Goal: Task Accomplishment & Management: Manage account settings

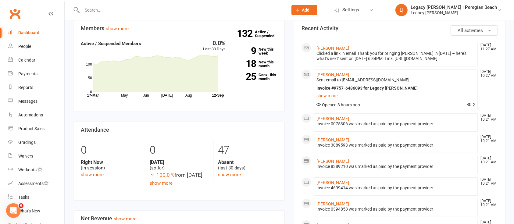
scroll to position [173, 0]
click at [329, 100] on link "show more" at bounding box center [395, 96] width 158 height 9
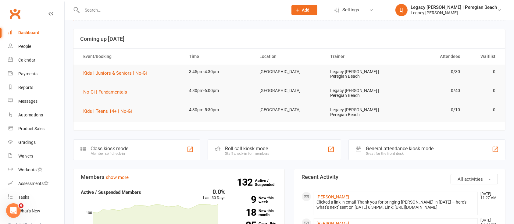
scroll to position [0, 0]
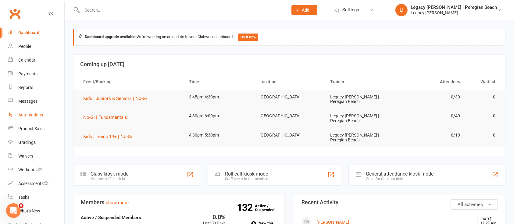
click at [22, 119] on link "Automations" at bounding box center [36, 115] width 56 height 14
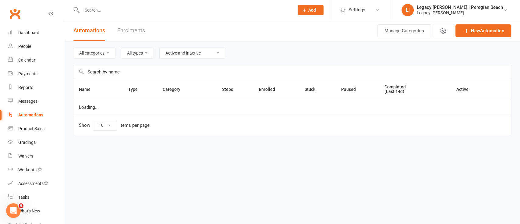
select select "100"
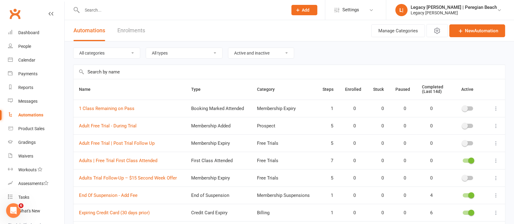
click at [109, 57] on select "All categories Billing Free Trials Membership Cancellations Membership Expiry M…" at bounding box center [106, 53] width 66 height 10
select select "796"
click at [73, 48] on select "All categories Billing Free Trials Membership Cancellations Membership Expiry M…" at bounding box center [106, 53] width 66 height 10
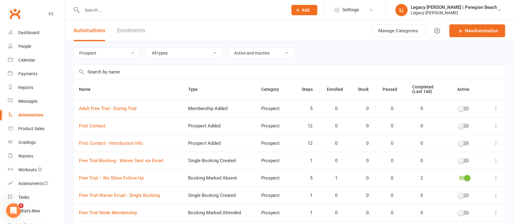
click at [272, 57] on select "Active and inactive Active automations only Inactive automations only" at bounding box center [261, 53] width 66 height 10
select select "true"
click at [229, 48] on select "Active and inactive Active automations only Inactive automations only" at bounding box center [261, 53] width 66 height 10
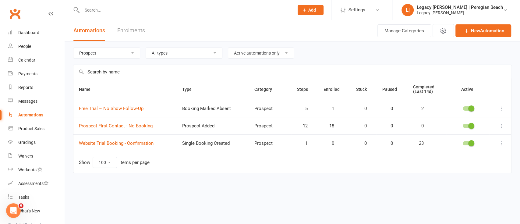
click at [504, 126] on icon at bounding box center [502, 126] width 6 height 6
click at [502, 126] on icon at bounding box center [502, 126] width 6 height 6
click at [502, 125] on icon at bounding box center [502, 126] width 6 height 6
drag, startPoint x: 142, startPoint y: 122, endPoint x: 123, endPoint y: 127, distance: 20.0
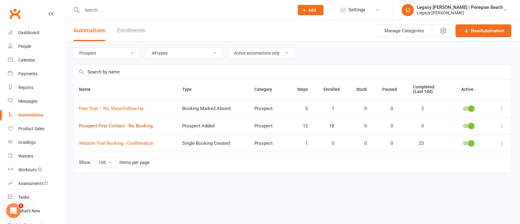
click at [123, 127] on link "Prospect First Contact - No Booking" at bounding box center [116, 125] width 74 height 5
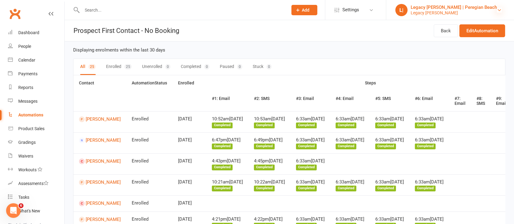
click at [498, 10] on icon at bounding box center [499, 10] width 5 height 5
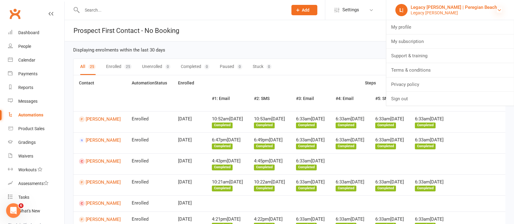
click at [429, 105] on link "Sign out" at bounding box center [450, 99] width 128 height 14
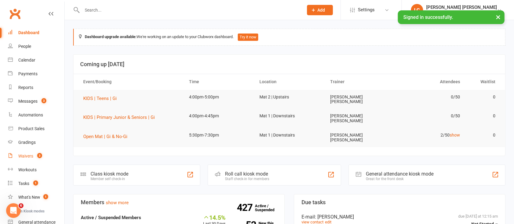
click at [34, 152] on link "Waivers 3" at bounding box center [36, 156] width 56 height 14
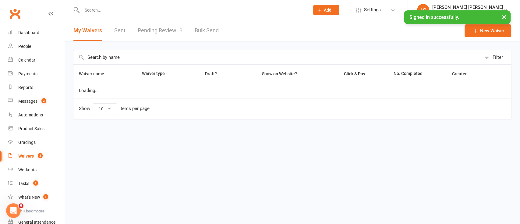
select select "100"
click at [147, 39] on link "Pending Review 3" at bounding box center [160, 30] width 45 height 21
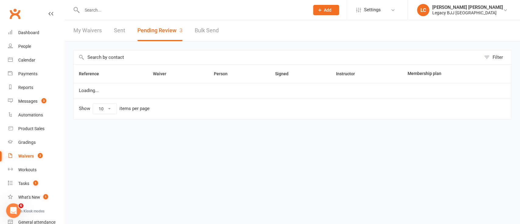
select select "100"
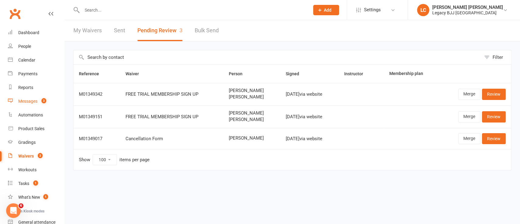
click at [34, 103] on div "Messages" at bounding box center [27, 101] width 19 height 5
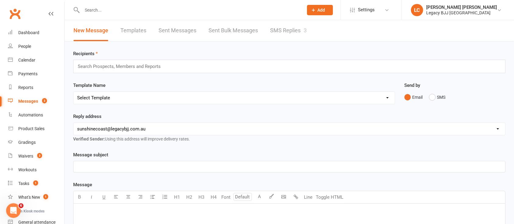
click at [285, 30] on link "SMS Replies 3" at bounding box center [288, 30] width 37 height 21
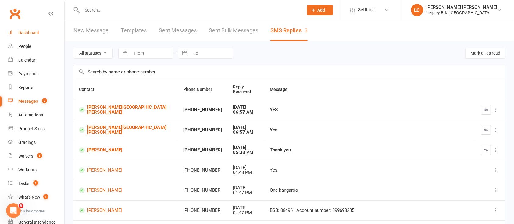
click at [38, 29] on link "Dashboard" at bounding box center [36, 33] width 56 height 14
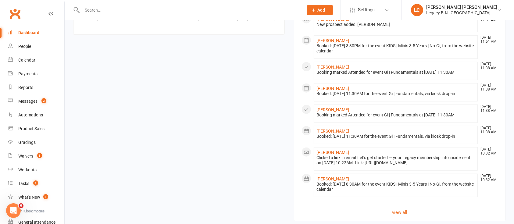
scroll to position [585, 0]
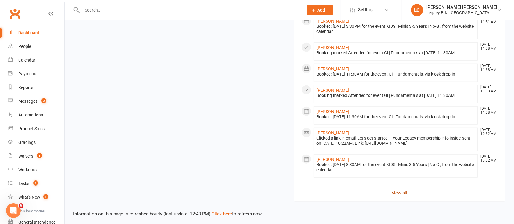
click at [405, 192] on link "view all" at bounding box center [399, 192] width 196 height 7
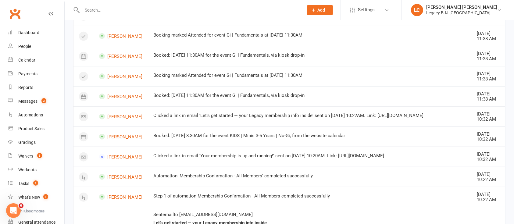
click at [419, 193] on div "Step 1 of automation Membership Confirmation - All Members completed successful…" at bounding box center [309, 197] width 312 height 8
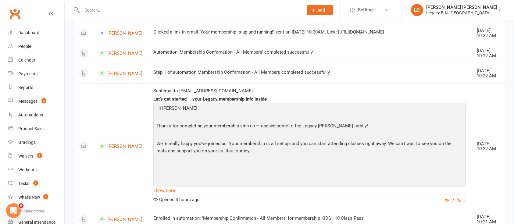
scroll to position [610, 0]
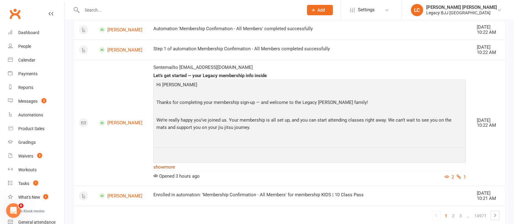
click at [158, 163] on link "show more" at bounding box center [309, 167] width 312 height 9
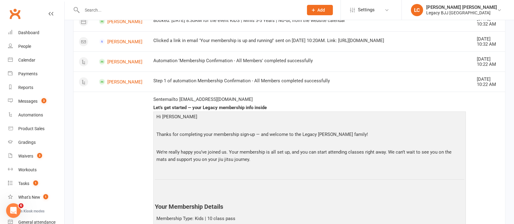
scroll to position [578, 0]
click at [28, 154] on div "Waivers" at bounding box center [25, 156] width 15 height 5
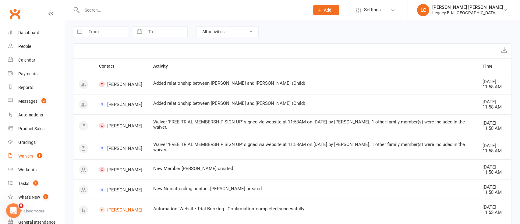
select select "100"
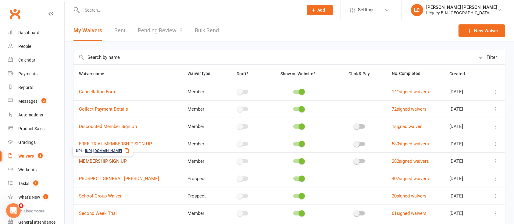
click at [108, 161] on link "MEMBERSHIP SIGN UP" at bounding box center [103, 160] width 48 height 5
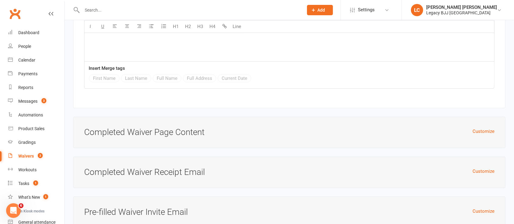
scroll to position [2411, 0]
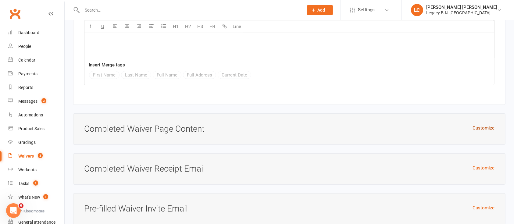
click at [484, 124] on button "Customize" at bounding box center [483, 127] width 22 height 7
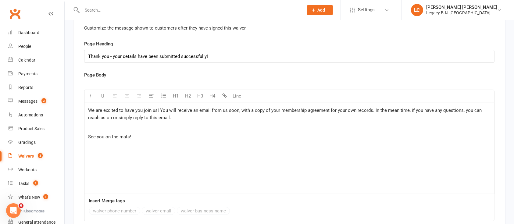
scroll to position [2529, 0]
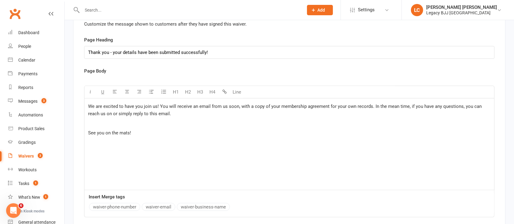
click at [97, 104] on span "We are excited to have you join us! You will receive an email from us soon, wit…" at bounding box center [285, 110] width 395 height 13
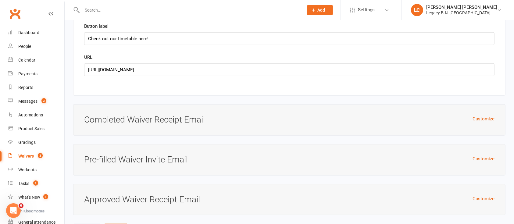
scroll to position [2756, 0]
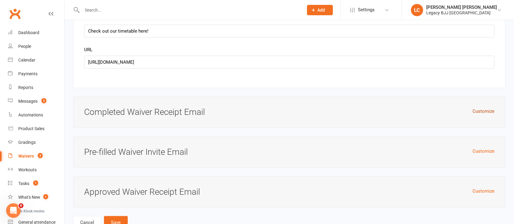
click at [487, 108] on button "Customize" at bounding box center [483, 111] width 22 height 7
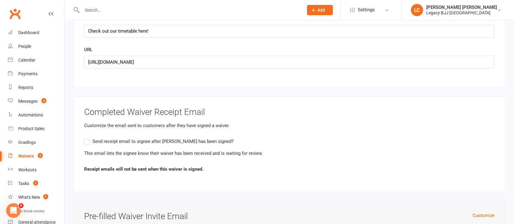
click at [123, 138] on span "Send receipt email to signee after waiver has been signed?" at bounding box center [162, 141] width 141 height 6
click at [88, 138] on input "Send receipt email to signee after waiver has been signed?" at bounding box center [86, 138] width 4 height 0
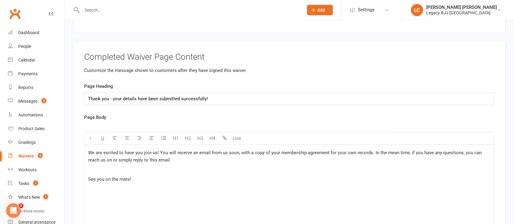
scroll to position [2487, 0]
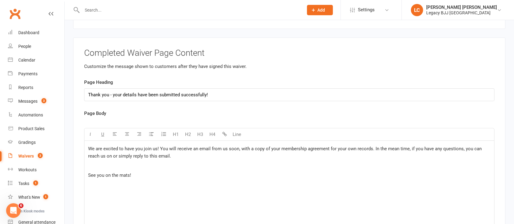
click at [169, 152] on div "We are excited to have you join us! You will receive an email from us soon, wit…" at bounding box center [289, 186] width 410 height 91
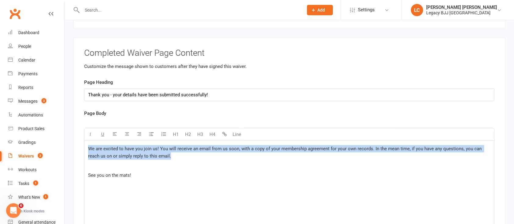
drag, startPoint x: 171, startPoint y: 150, endPoint x: 84, endPoint y: 137, distance: 88.2
click at [84, 141] on div "We are excited to have you join us! You will receive an email from us soon, wit…" at bounding box center [289, 186] width 410 height 91
copy span "We are excited to have you join us! You will receive an email from us soon, wit…"
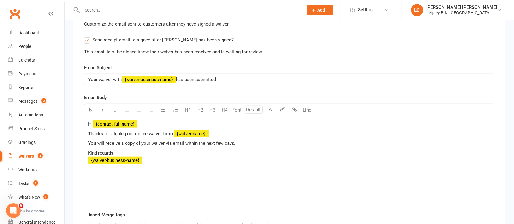
scroll to position [2858, 0]
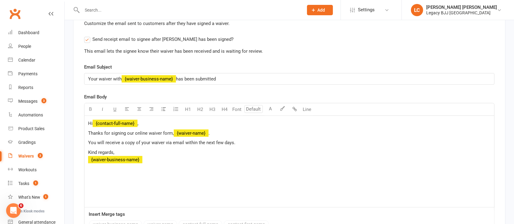
click at [160, 140] on span "You will receive a copy of your waiver via email within the next few days." at bounding box center [161, 142] width 147 height 5
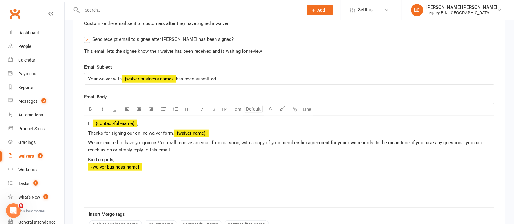
click at [91, 130] on span "Thanks for signing our online waiver form," at bounding box center [131, 132] width 86 height 5
click at [208, 144] on p "We are excited to have you join us! You will receive an email from us soon, wit…" at bounding box center [289, 146] width 402 height 15
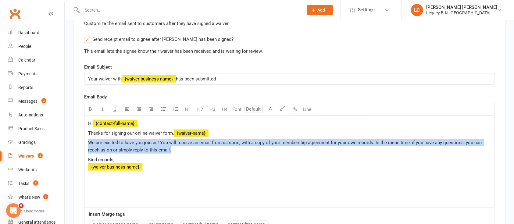
drag, startPoint x: 87, startPoint y: 134, endPoint x: 165, endPoint y: 145, distance: 78.6
click at [165, 145] on div "Hi ﻿ {contact-full-name} , Thanks for signing our online waiver form, ﻿ {waiver…" at bounding box center [289, 161] width 410 height 91
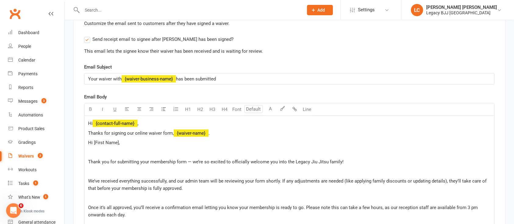
scroll to position [3030, 0]
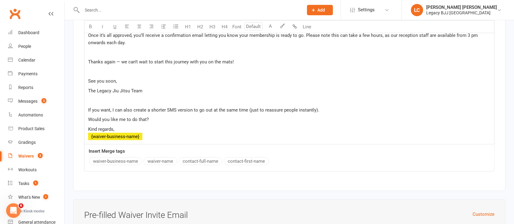
click at [194, 68] on p "﻿" at bounding box center [289, 71] width 402 height 7
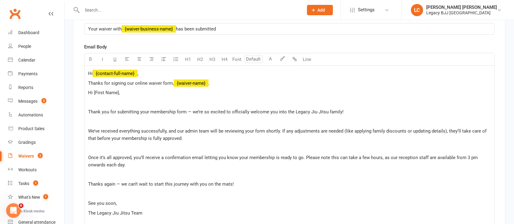
scroll to position [2906, 0]
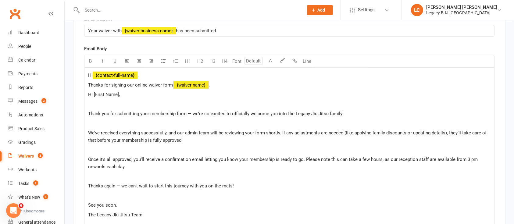
drag, startPoint x: 220, startPoint y: 79, endPoint x: 179, endPoint y: 76, distance: 40.9
click at [179, 81] on p "Thanks for signing our online waiver form, ﻿ {waiver-name} ." at bounding box center [289, 84] width 402 height 7
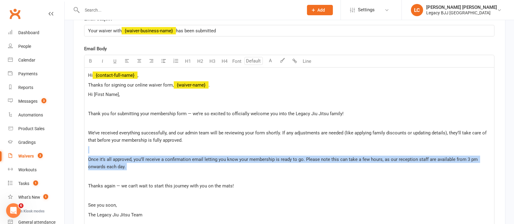
drag, startPoint x: 379, startPoint y: 167, endPoint x: 297, endPoint y: 131, distance: 89.2
click at [297, 131] on div "Hi ﻿ {contact-full-name} , Thanks for signing our online waiver form, ﻿ {waiver…" at bounding box center [289, 168] width 410 height 201
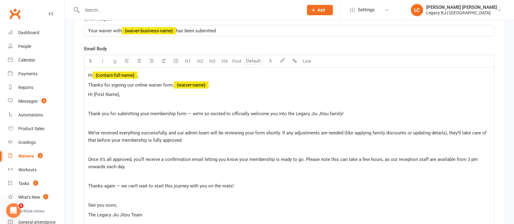
click at [224, 111] on span "Thank you for submitting your membership form — we’re so excited to officially …" at bounding box center [215, 113] width 255 height 5
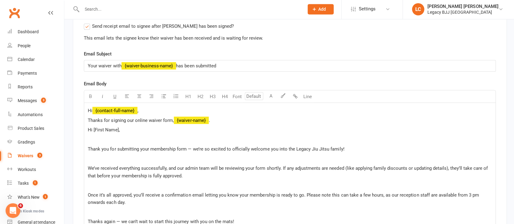
scroll to position [2871, 0]
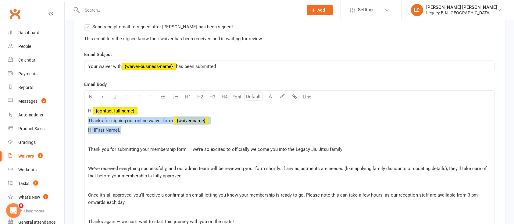
drag, startPoint x: 132, startPoint y: 127, endPoint x: 80, endPoint y: 112, distance: 53.3
click at [80, 112] on div "Completed Waiver Receipt Email Customize the email sent to customers after they…" at bounding box center [289, 166] width 432 height 369
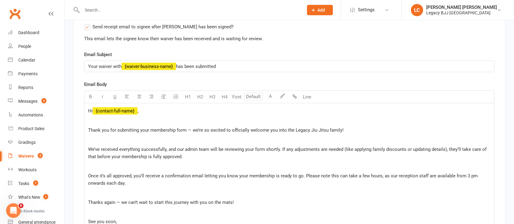
click at [251, 136] on p "﻿" at bounding box center [289, 139] width 402 height 7
click at [155, 163] on p "﻿" at bounding box center [289, 166] width 402 height 7
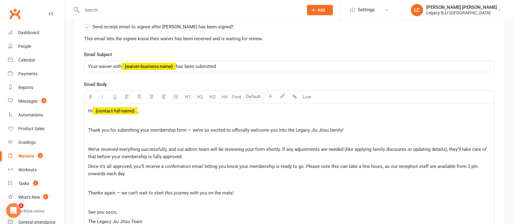
click at [183, 179] on p "﻿" at bounding box center [289, 182] width 402 height 7
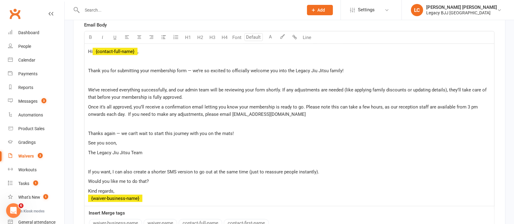
scroll to position [2939, 0]
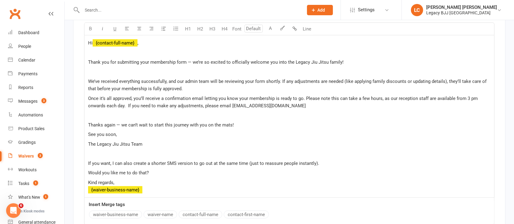
drag, startPoint x: 147, startPoint y: 184, endPoint x: 86, endPoint y: 142, distance: 73.9
click at [86, 142] on div "Hi ﻿ {contact-full-name} , ﻿ Thank you for submitting your membership form — we…" at bounding box center [289, 116] width 410 height 162
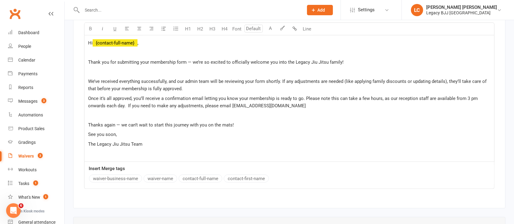
click at [88, 141] on span "The Legacy Jiu Jitsu Team" at bounding box center [115, 143] width 54 height 5
drag, startPoint x: 101, startPoint y: 137, endPoint x: 152, endPoint y: 139, distance: 50.9
click at [152, 140] on p "Legacy Jiu Jitsu Team" at bounding box center [289, 143] width 402 height 7
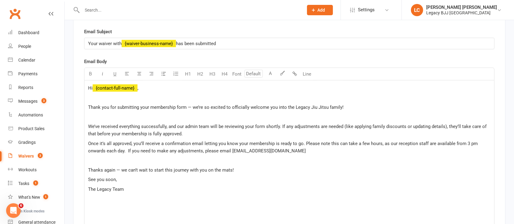
scroll to position [2894, 0]
click at [187, 104] on span "Thank you for submitting your membership form — we’re so excited to officially …" at bounding box center [215, 106] width 255 height 5
click at [393, 104] on span "Thank you for submitting your membership form with Legacy Jiu Jitsu Maroochydor…" at bounding box center [246, 106] width 317 height 5
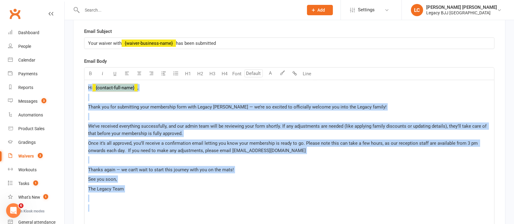
copy div "Hi ﻿ {contact-full-name} , ﻿ Thank you for submitting your membership form with…"
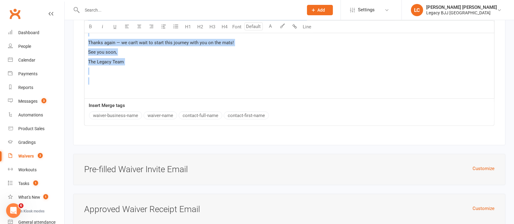
scroll to position [3053, 0]
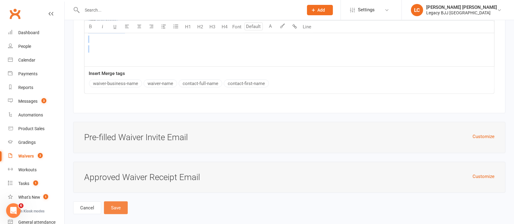
click at [114, 201] on button "Save" at bounding box center [116, 207] width 24 height 13
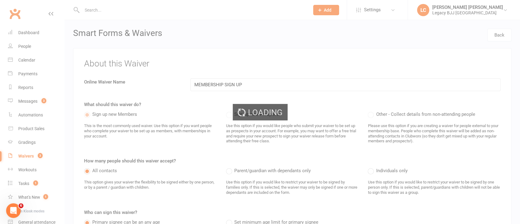
select select "100"
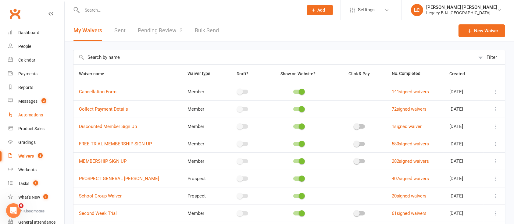
click at [40, 117] on div "Automations" at bounding box center [30, 114] width 25 height 5
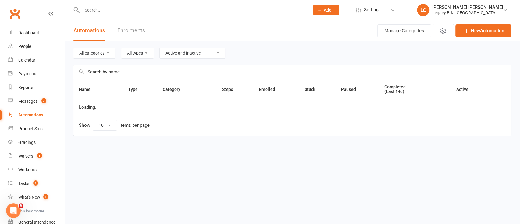
select select "100"
click at [106, 53] on select "All categories Attendance Billing Bookings Free Trials Marketing Membership Can…" at bounding box center [106, 53] width 66 height 10
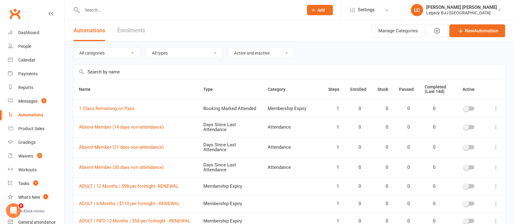
select select "977"
click at [73, 48] on select "All categories Attendance Billing Bookings Free Trials Marketing Membership Can…" at bounding box center [106, 53] width 66 height 10
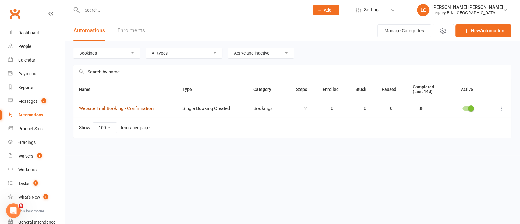
click at [126, 110] on link "Website Trial Booking - Confirmation" at bounding box center [116, 108] width 75 height 5
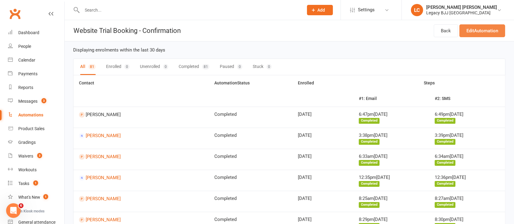
click at [488, 28] on link "Edit Automation" at bounding box center [482, 30] width 46 height 13
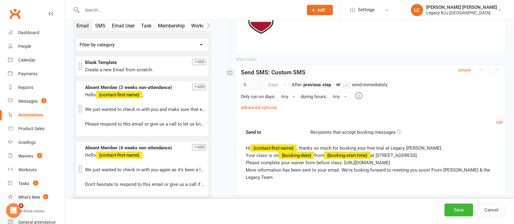
scroll to position [858, 0]
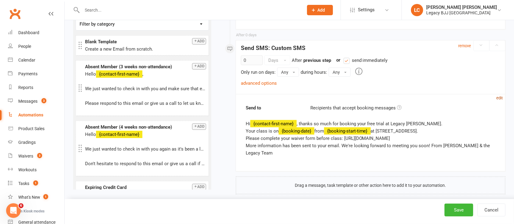
click at [501, 96] on small "edit" at bounding box center [499, 98] width 6 height 5
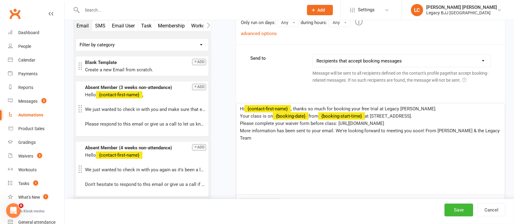
scroll to position [922, 0]
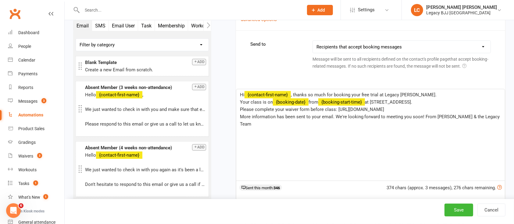
click at [407, 143] on div "Hi ﻿ {contact-first-name} , thanks so much for booking your free trial at Legac…" at bounding box center [370, 134] width 268 height 91
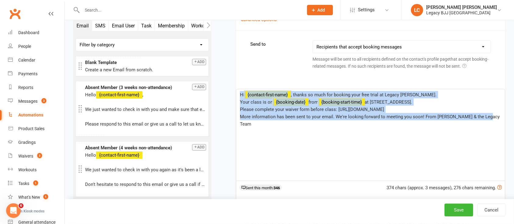
copy div "Hi ﻿ {contact-first-name} , thanks so much for booking your free trial at Legac…"
click at [497, 207] on button "Cancel" at bounding box center [491, 210] width 28 height 13
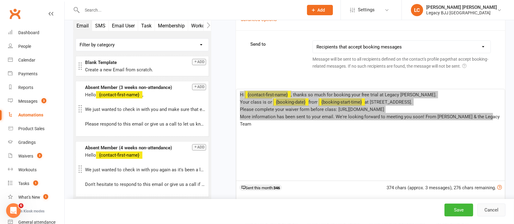
select select "100"
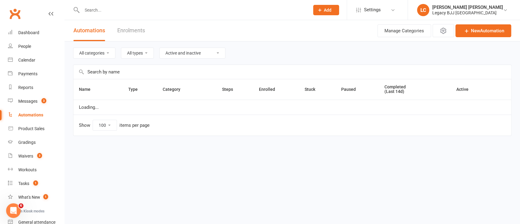
select select "977"
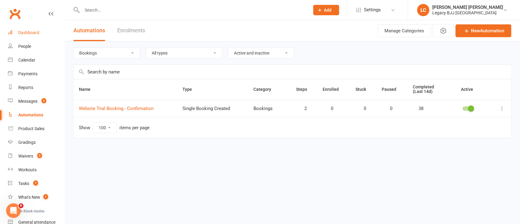
click at [28, 31] on div "Dashboard" at bounding box center [28, 32] width 21 height 5
